Goal: Navigation & Orientation: Find specific page/section

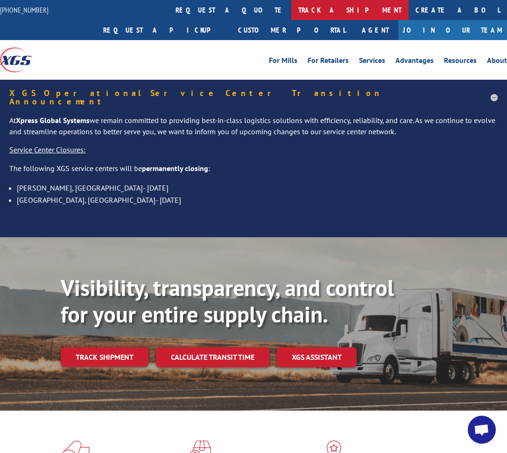
click at [291, 9] on link "track a shipment" at bounding box center [349, 10] width 117 height 20
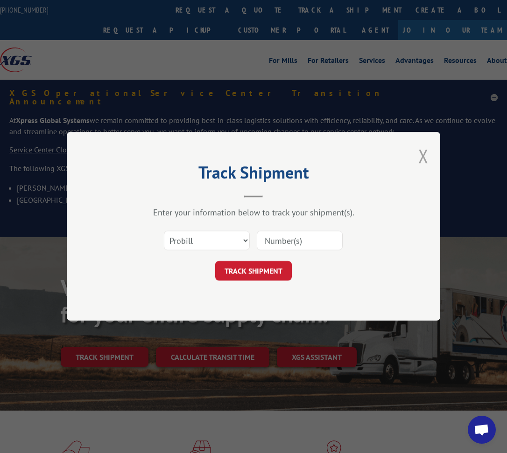
click at [422, 156] on button "Close modal" at bounding box center [423, 156] width 10 height 25
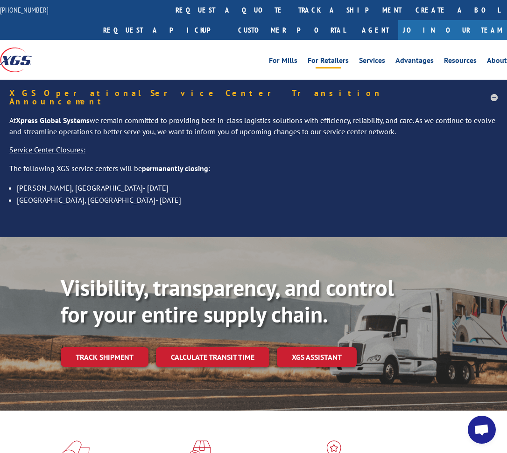
click at [326, 58] on link "For Retailers" at bounding box center [327, 62] width 41 height 10
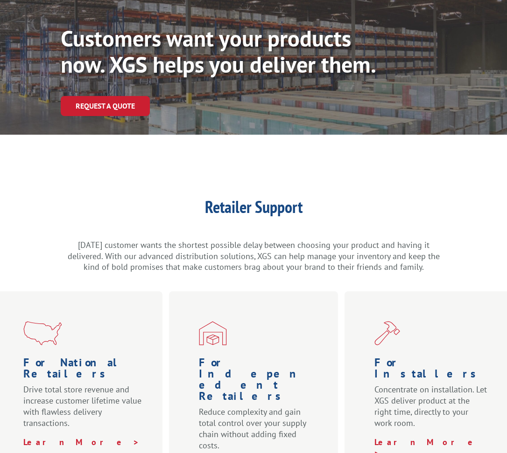
scroll to position [135, 0]
